Goal: Transaction & Acquisition: Purchase product/service

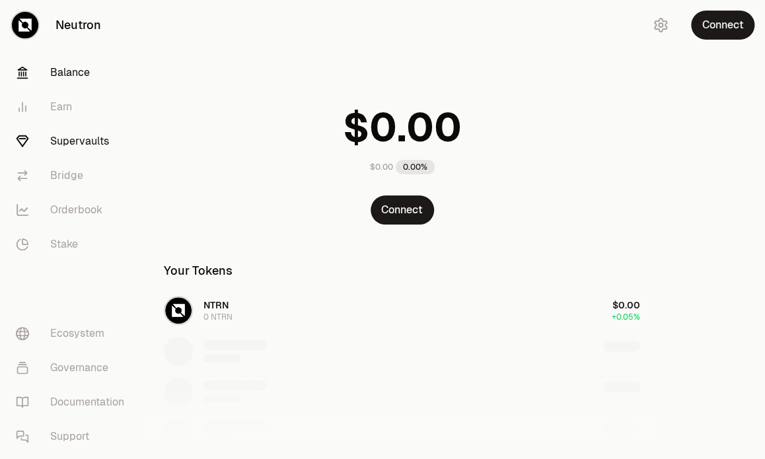
click at [73, 144] on link "Supervaults" at bounding box center [73, 141] width 137 height 34
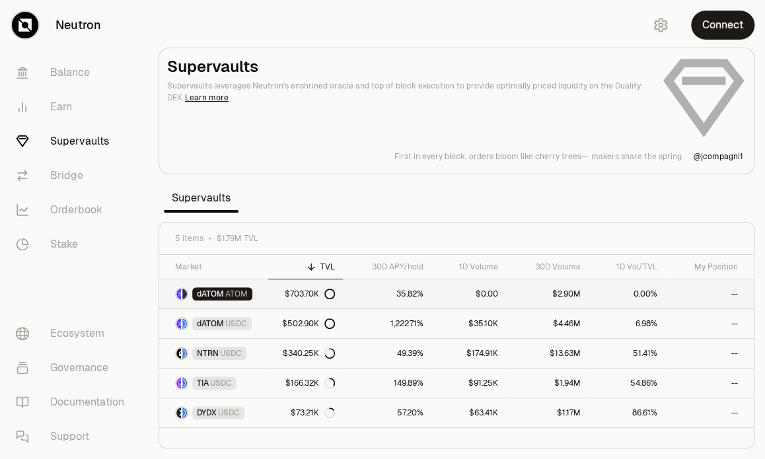
click at [240, 297] on span "ATOM" at bounding box center [236, 294] width 22 height 11
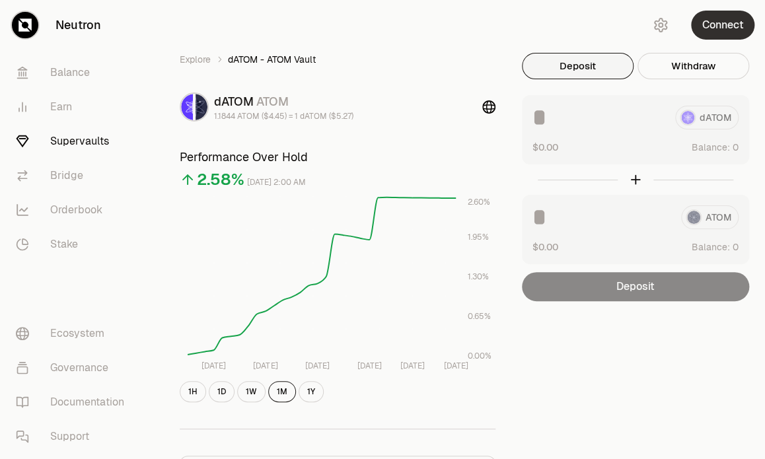
click at [729, 25] on button "Connect" at bounding box center [722, 25] width 63 height 29
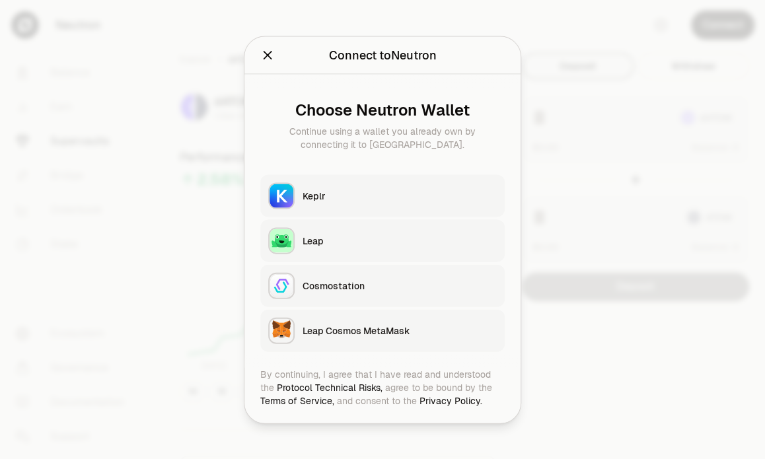
click at [389, 187] on button "Keplr" at bounding box center [382, 195] width 245 height 42
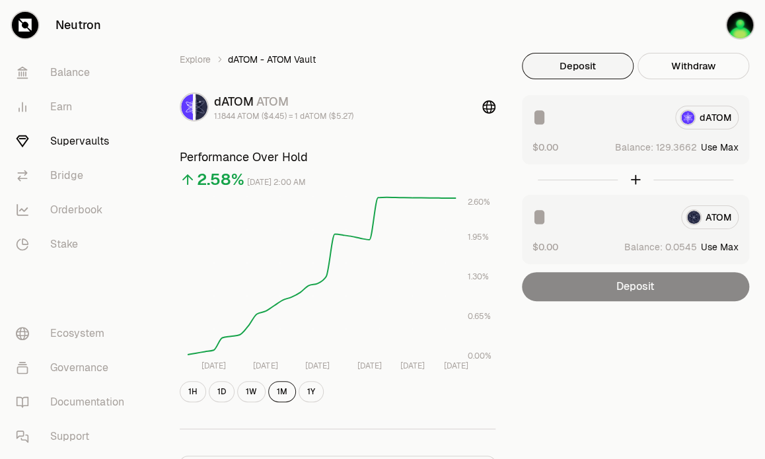
click at [726, 147] on button "Use Max" at bounding box center [720, 147] width 38 height 13
type input "**********"
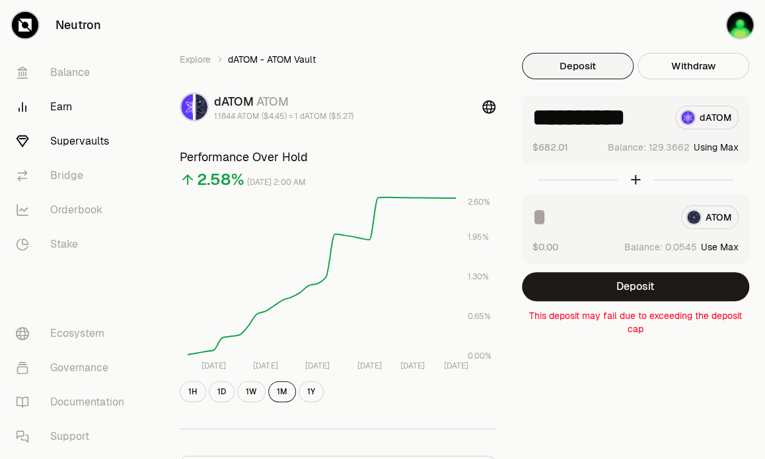
click at [50, 108] on link "Earn" at bounding box center [73, 107] width 137 height 34
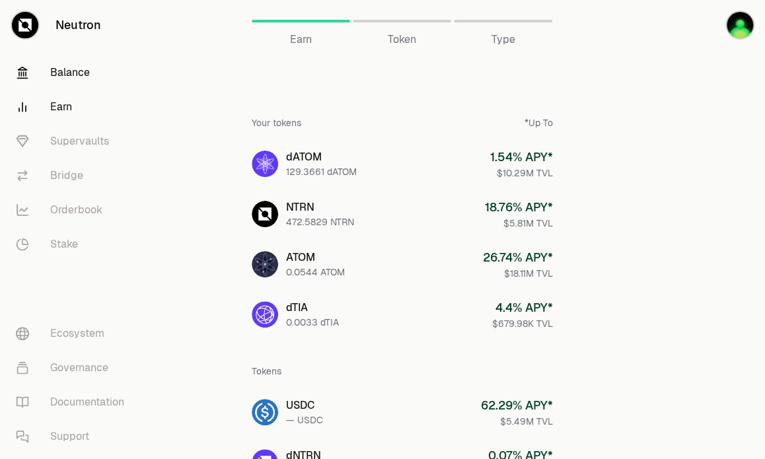
click at [67, 76] on link "Balance" at bounding box center [73, 73] width 137 height 34
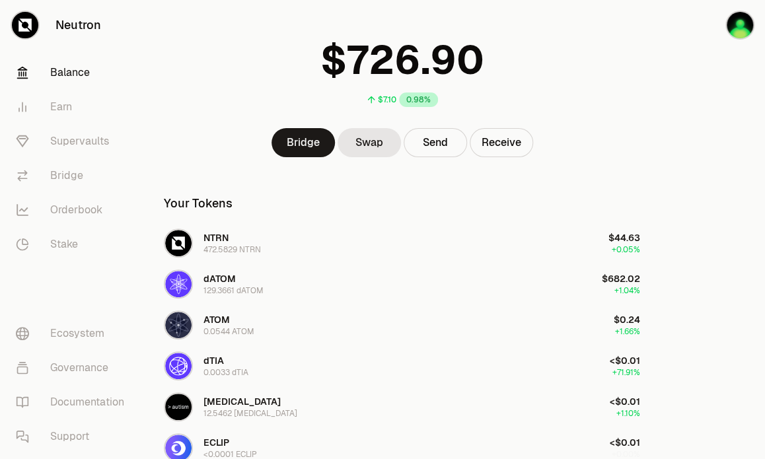
scroll to position [175, 0]
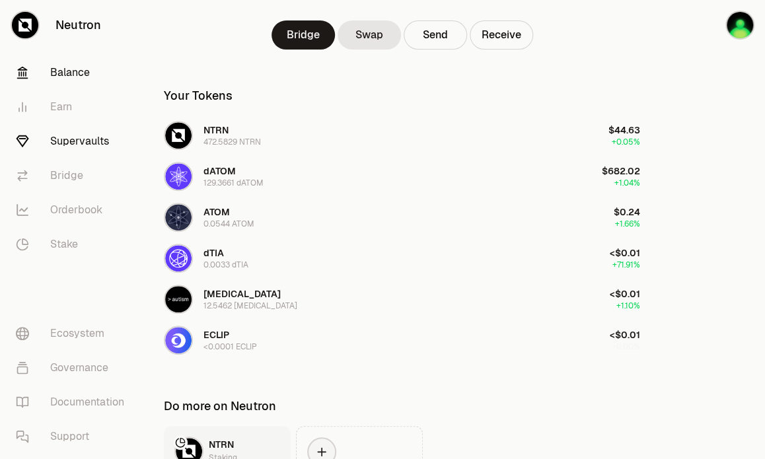
click at [88, 140] on link "Supervaults" at bounding box center [73, 141] width 137 height 34
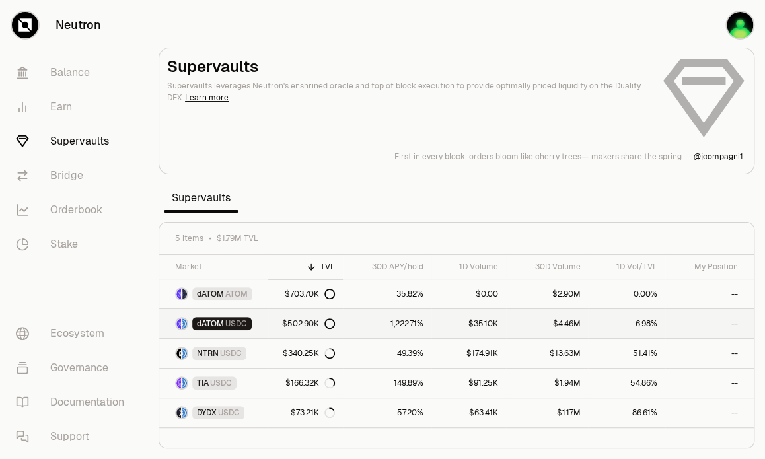
click at [229, 328] on span "USDC" at bounding box center [236, 324] width 22 height 11
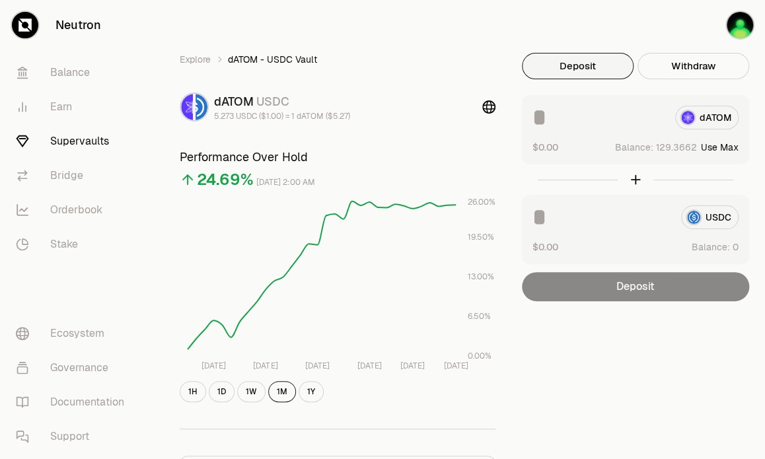
click at [722, 147] on button "Use Max" at bounding box center [720, 147] width 38 height 13
type input "**********"
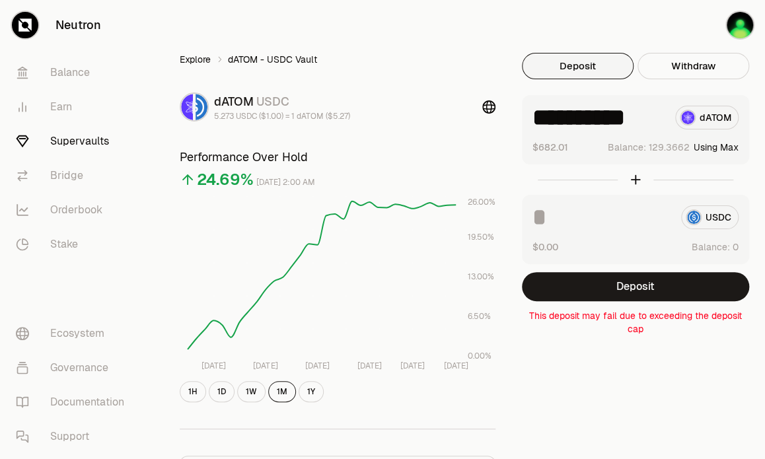
click at [204, 57] on link "Explore" at bounding box center [195, 59] width 31 height 13
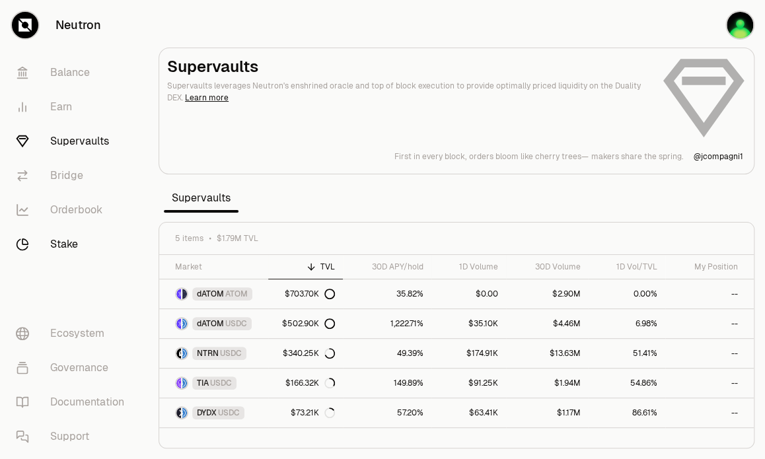
click at [79, 251] on link "Stake" at bounding box center [73, 244] width 137 height 34
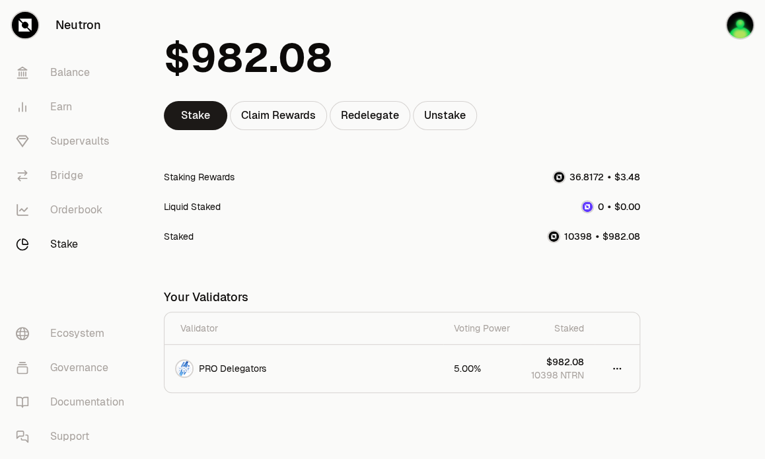
scroll to position [74, 0]
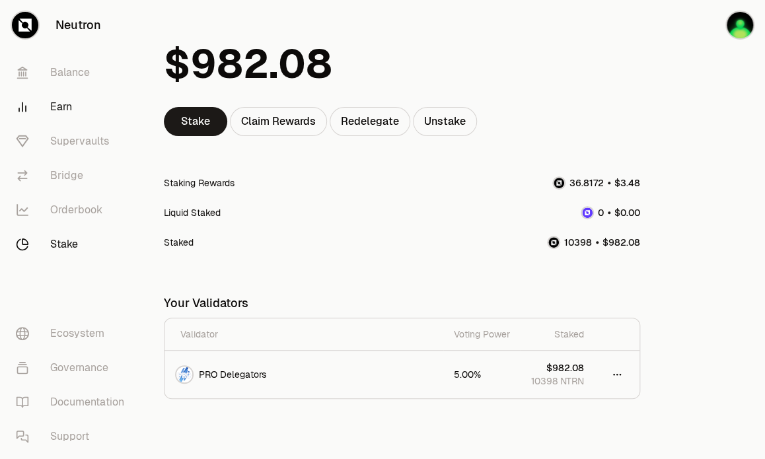
click at [70, 100] on link "Earn" at bounding box center [73, 107] width 137 height 34
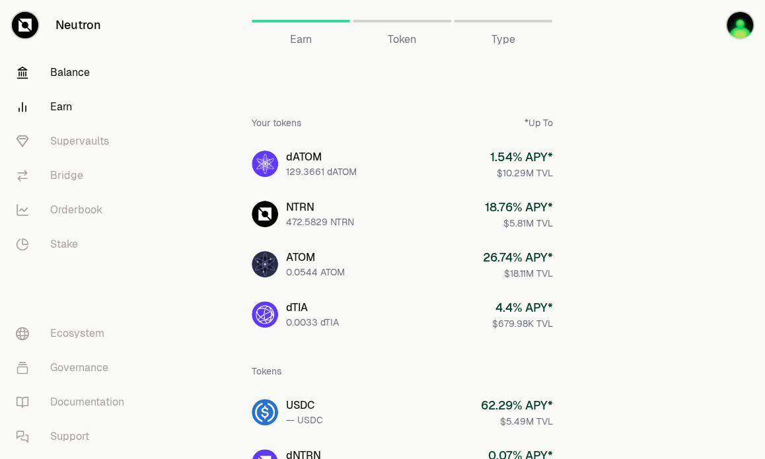
click at [68, 80] on link "Balance" at bounding box center [73, 73] width 137 height 34
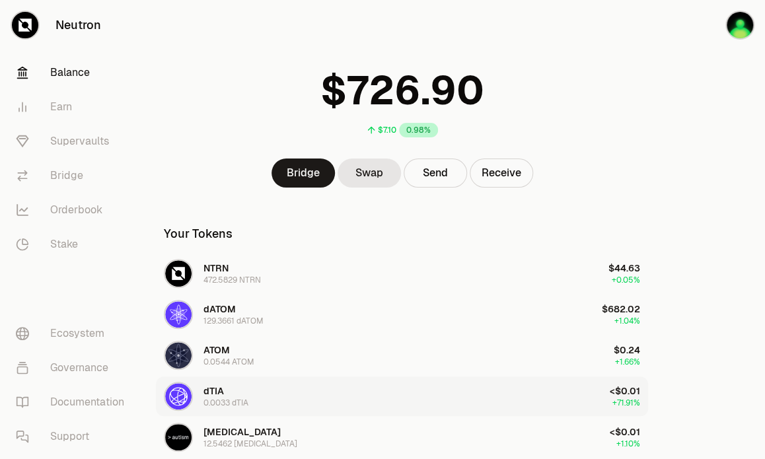
scroll to position [38, 0]
click at [63, 170] on link "Bridge" at bounding box center [73, 176] width 137 height 34
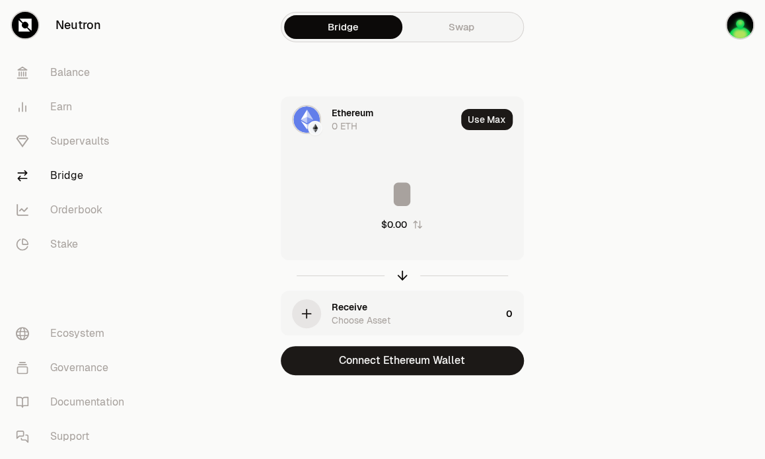
click at [462, 31] on link "Swap" at bounding box center [461, 27] width 118 height 24
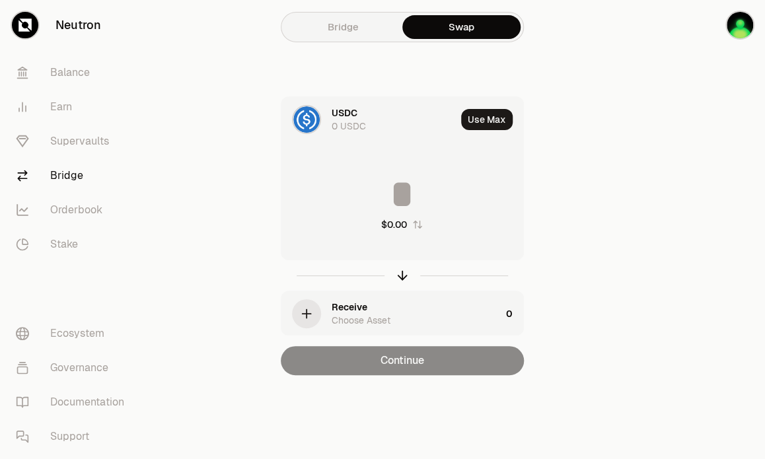
click at [347, 112] on div "USDC" at bounding box center [345, 112] width 26 height 13
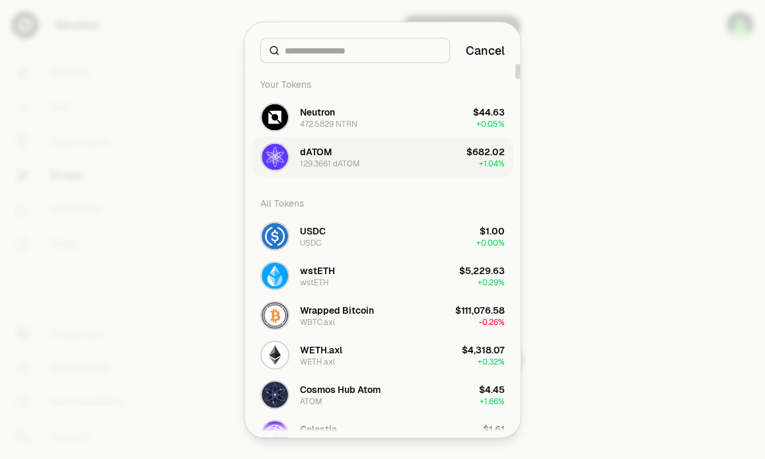
click at [410, 157] on button "dATOM 129.3661 dATOM $682.02 + 1.04%" at bounding box center [382, 157] width 260 height 40
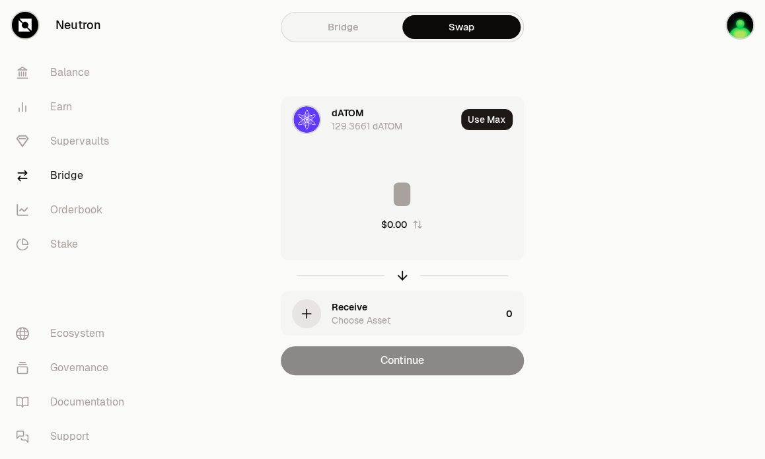
click at [365, 312] on div "Receive" at bounding box center [350, 307] width 36 height 13
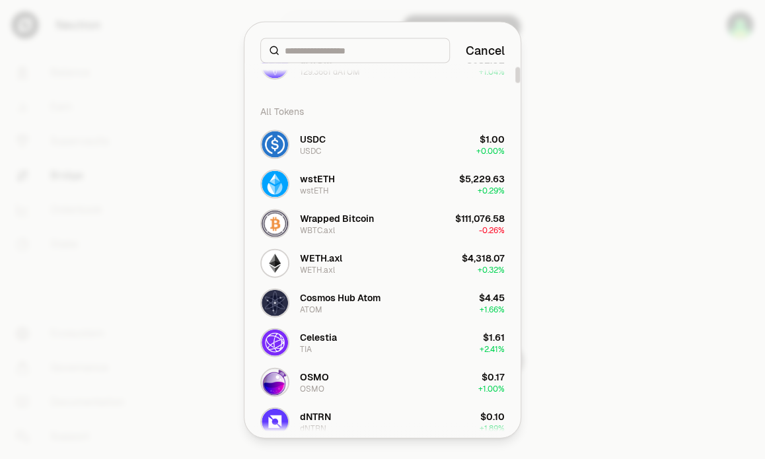
scroll to position [93, 0]
click at [399, 293] on button "Cosmos Hub Atom ATOM $4.45 + 1.66%" at bounding box center [382, 302] width 260 height 40
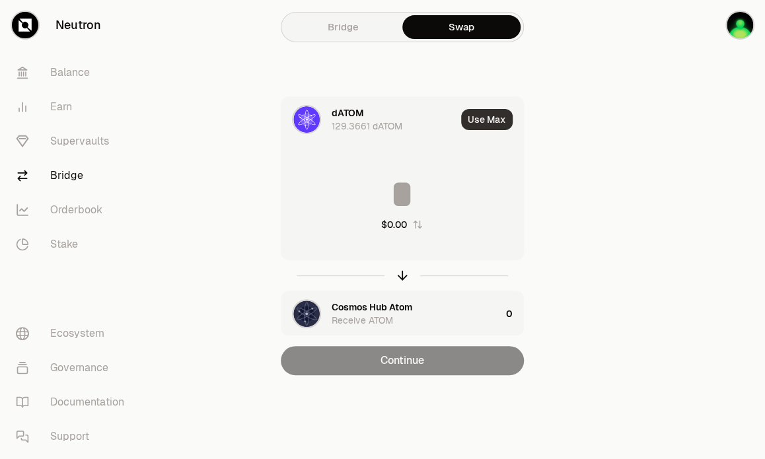
click at [491, 125] on button "Use Max" at bounding box center [487, 119] width 52 height 21
type input "**********"
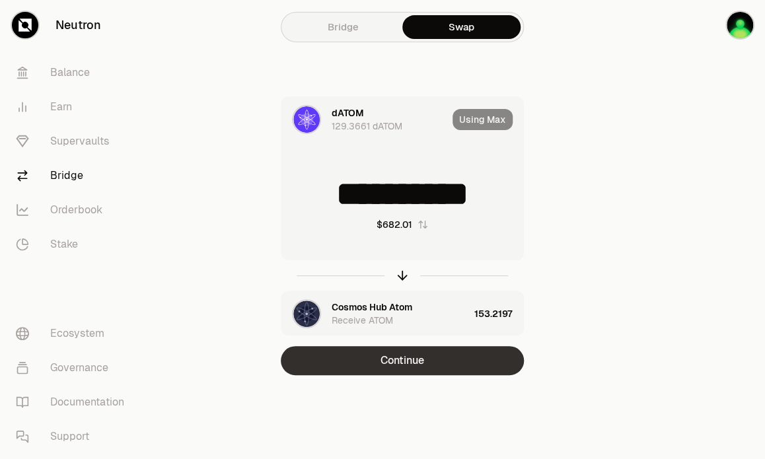
click at [386, 355] on button "Continue" at bounding box center [402, 360] width 243 height 29
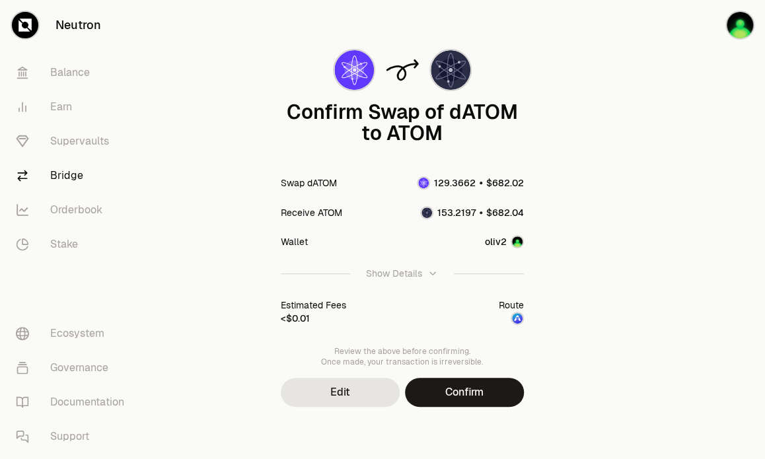
scroll to position [57, 0]
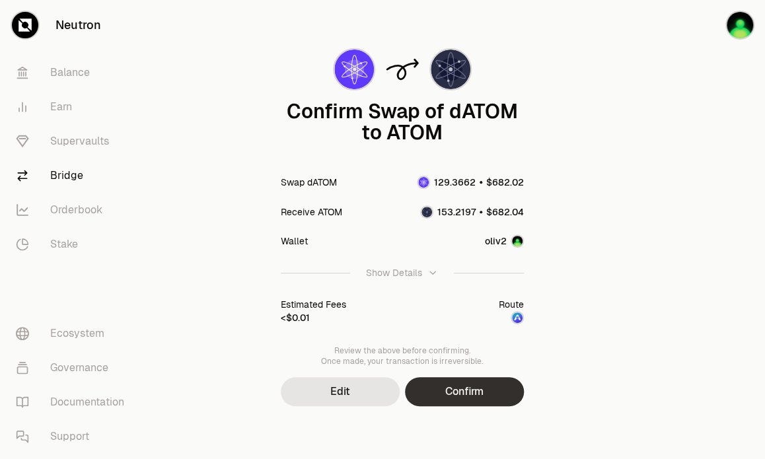
click at [459, 390] on button "Confirm" at bounding box center [464, 391] width 119 height 29
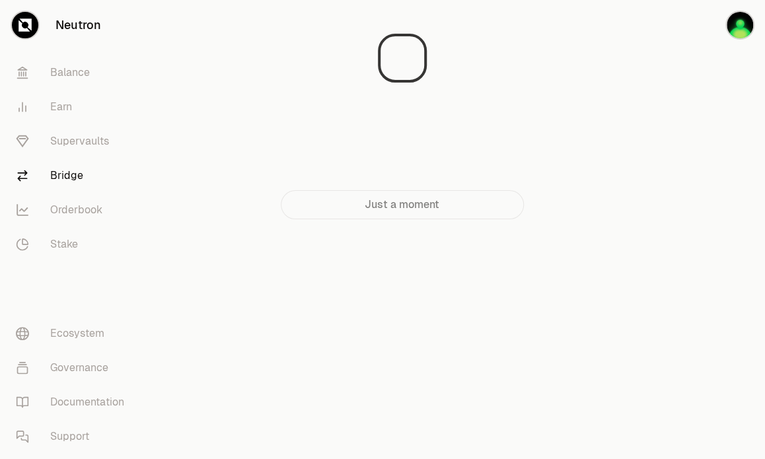
scroll to position [0, 0]
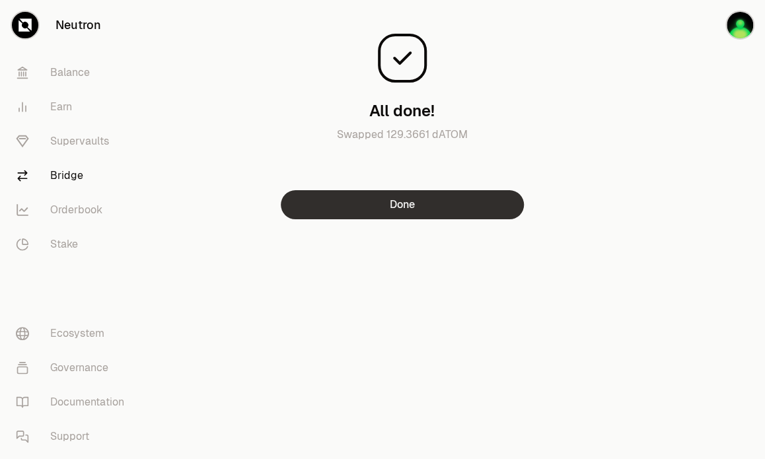
click at [473, 205] on button "Done" at bounding box center [402, 204] width 243 height 29
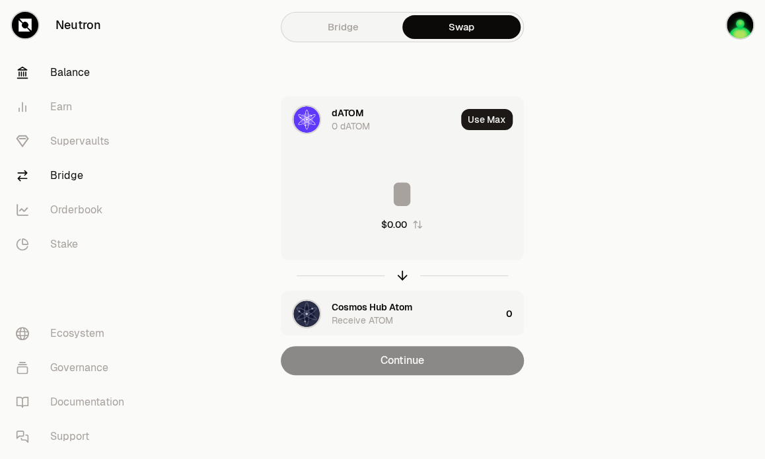
click at [77, 74] on link "Balance" at bounding box center [73, 73] width 137 height 34
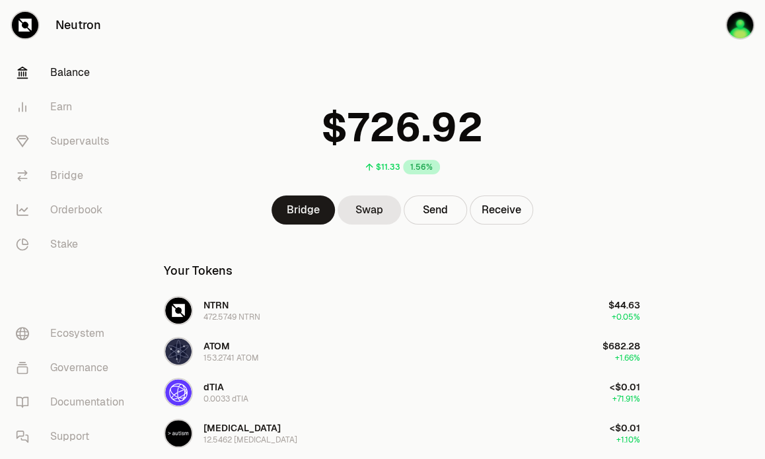
scroll to position [112, 0]
